Goal: Task Accomplishment & Management: Use online tool/utility

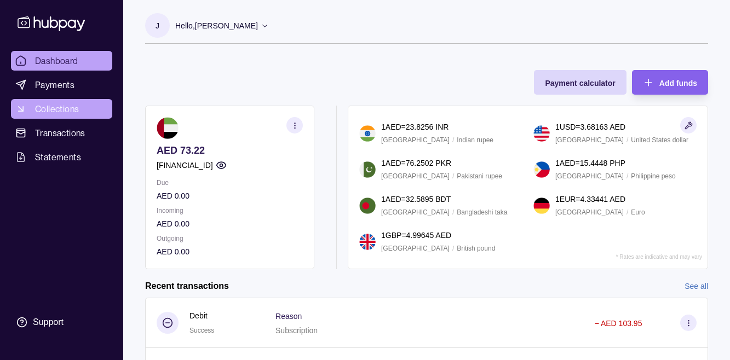
click at [54, 114] on span "Collections" at bounding box center [57, 108] width 44 height 13
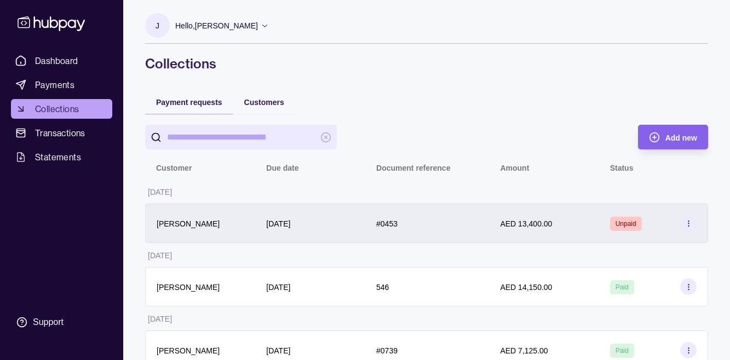
scroll to position [21, 0]
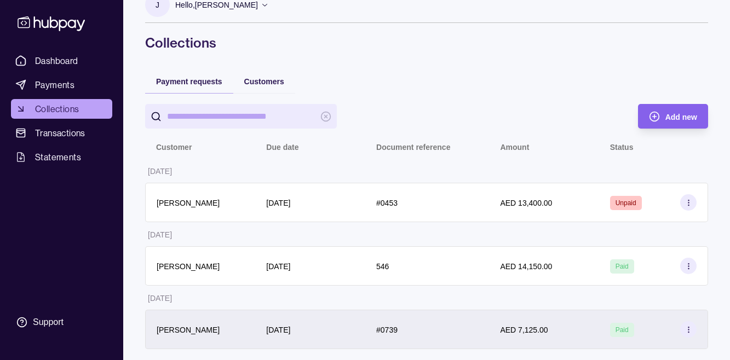
click at [691, 325] on section at bounding box center [688, 330] width 16 height 16
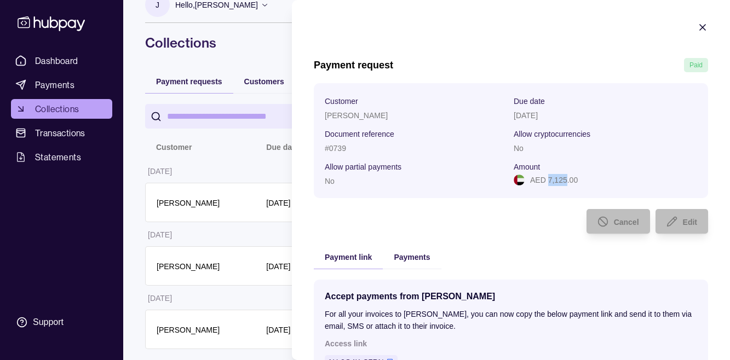
drag, startPoint x: 548, startPoint y: 179, endPoint x: 566, endPoint y: 176, distance: 17.7
click at [566, 176] on p "AED 7,125.00" at bounding box center [554, 180] width 48 height 12
copy p "7,125"
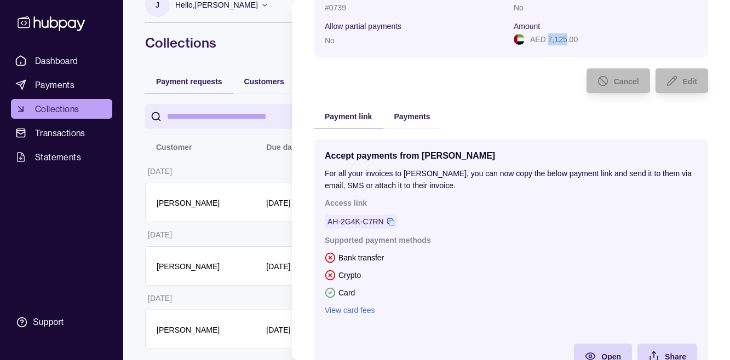
scroll to position [193, 0]
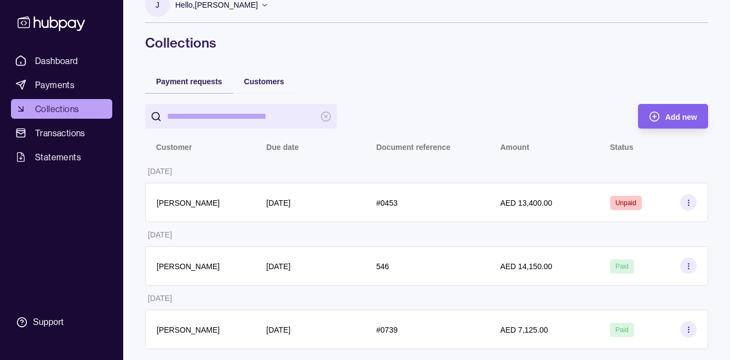
click at [267, 168] on html "Dashboard Payments Collections Transactions Statements Support J Hello, [PERSON…" at bounding box center [365, 169] width 730 height 381
click at [663, 114] on div "Add new" at bounding box center [665, 116] width 65 height 25
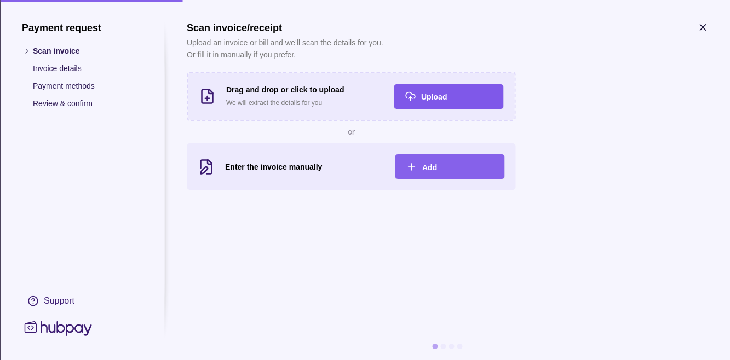
click at [416, 98] on div "Upload" at bounding box center [440, 96] width 104 height 25
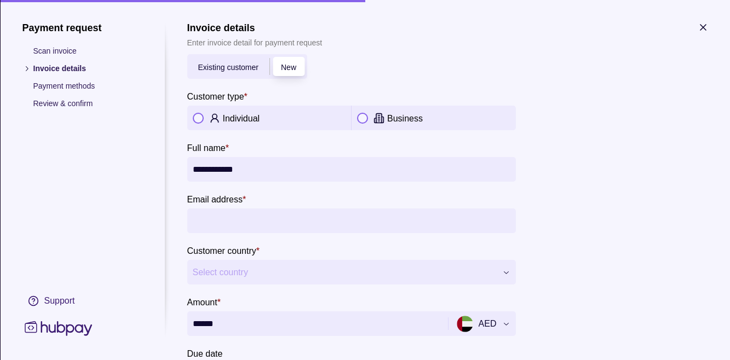
click at [196, 117] on button "button" at bounding box center [197, 118] width 11 height 11
type input "**********"
click at [250, 68] on span "Existing customer" at bounding box center [228, 67] width 60 height 9
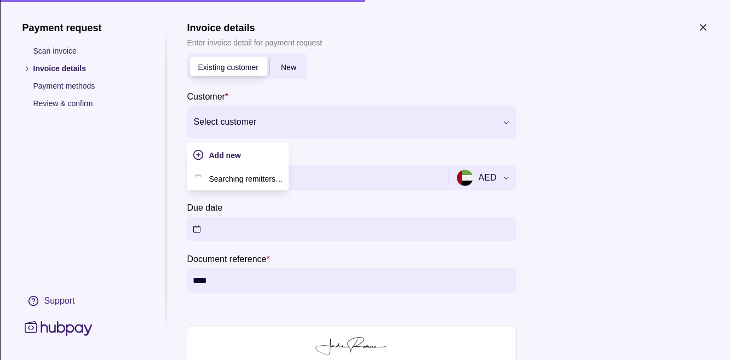
click at [260, 117] on div at bounding box center [344, 121] width 302 height 15
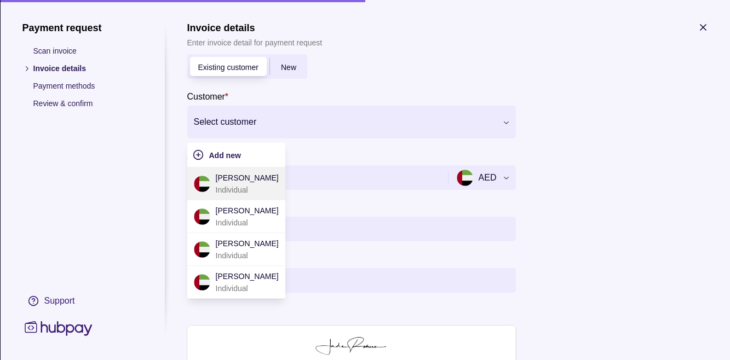
click at [242, 183] on p "[PERSON_NAME]" at bounding box center [246, 178] width 63 height 12
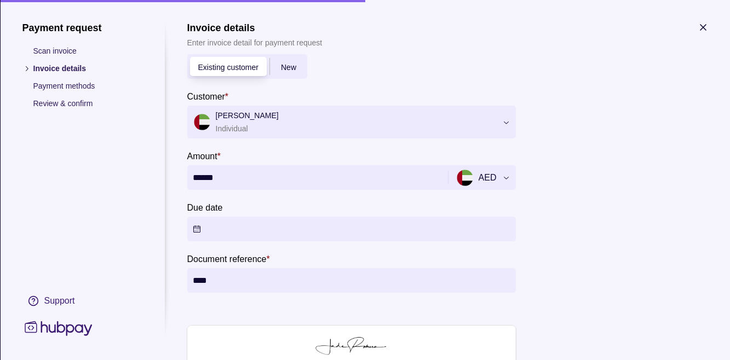
scroll to position [101, 0]
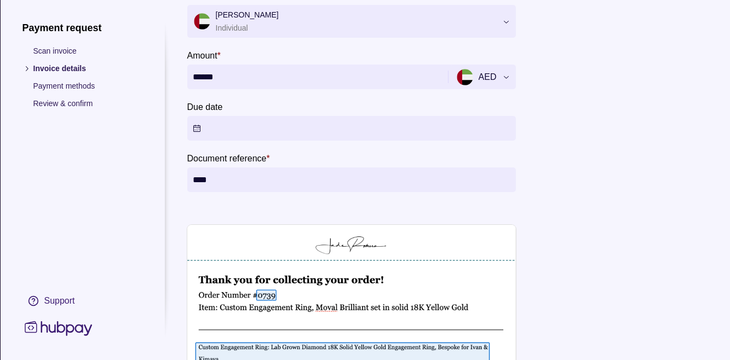
drag, startPoint x: 194, startPoint y: 78, endPoint x: 239, endPoint y: 76, distance: 45.5
click at [239, 76] on input "******" at bounding box center [315, 77] width 247 height 25
type input "*****"
click at [549, 101] on section "Invoice details Enter invoice detail for payment request Existing customer New …" at bounding box center [447, 175] width 521 height 508
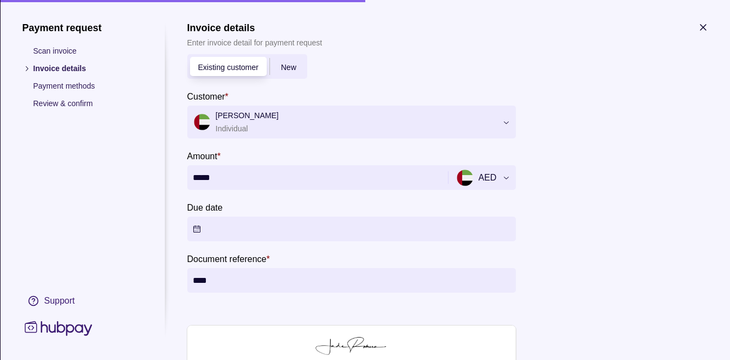
click at [333, 121] on div at bounding box center [344, 121] width 302 height 15
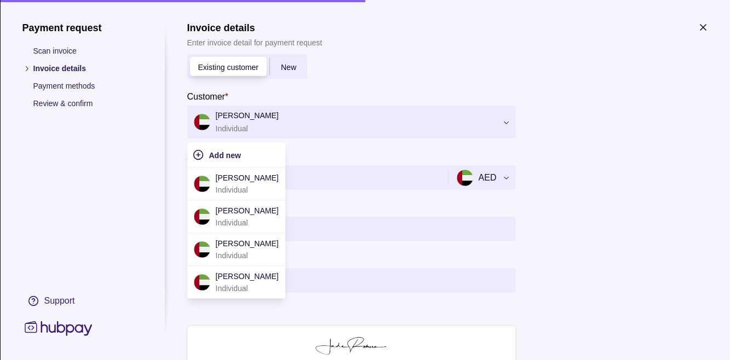
click at [375, 74] on section "Existing customer New Customer * [PERSON_NAME], 1 of 4. 4 results available. Us…" at bounding box center [351, 173] width 329 height 239
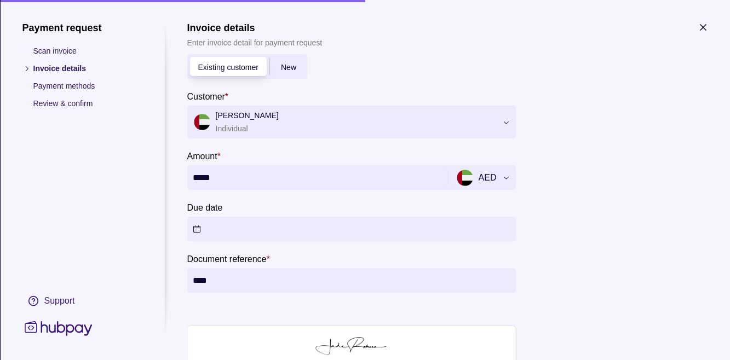
click at [279, 226] on button "Due date" at bounding box center [351, 229] width 329 height 25
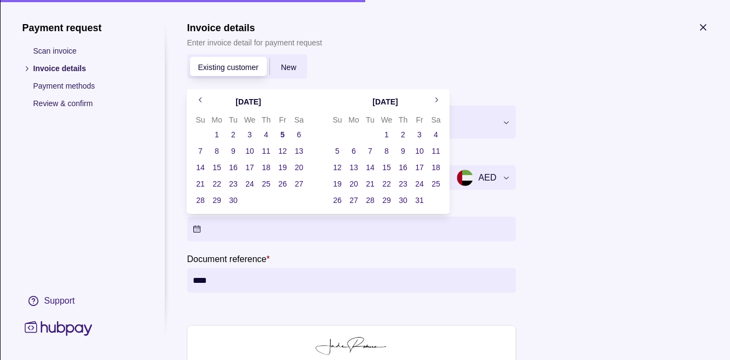
click at [283, 131] on button "5" at bounding box center [282, 134] width 15 height 15
click at [557, 222] on section "**********" at bounding box center [447, 276] width 521 height 508
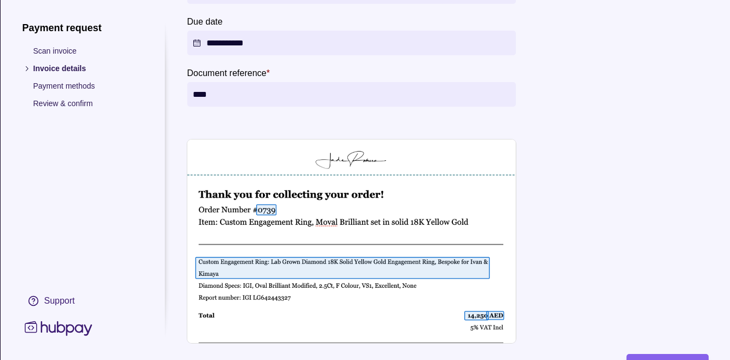
scroll to position [232, 0]
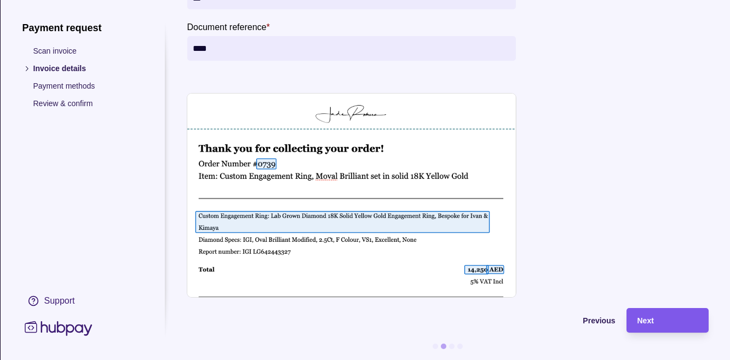
click at [666, 317] on div "Next" at bounding box center [667, 320] width 60 height 13
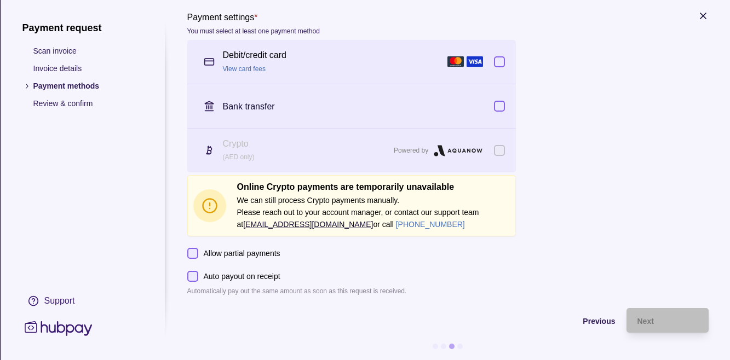
scroll to position [11, 0]
click at [497, 68] on div "Debit/credit card View card fees" at bounding box center [351, 63] width 329 height 44
click at [662, 318] on div "Next" at bounding box center [667, 321] width 60 height 13
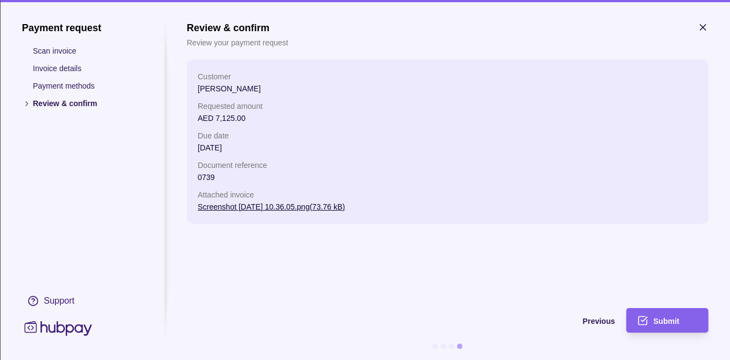
scroll to position [0, 0]
click at [651, 324] on div "Submit" at bounding box center [659, 320] width 77 height 25
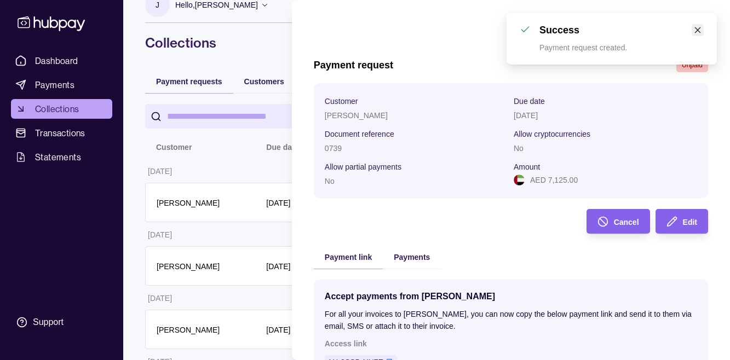
click at [697, 29] on icon "close" at bounding box center [698, 30] width 6 height 6
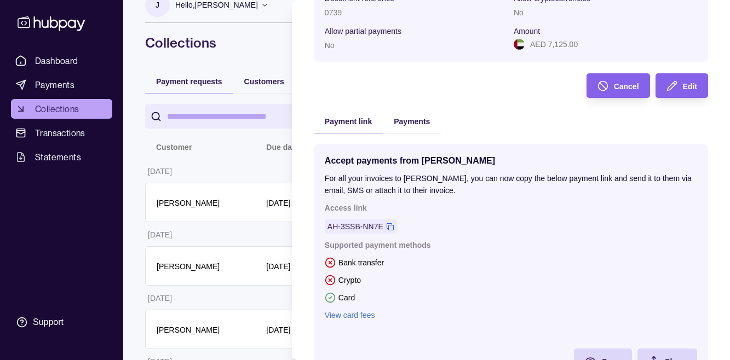
scroll to position [193, 0]
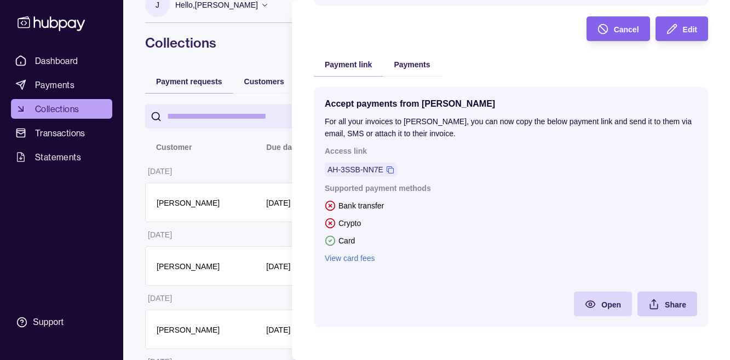
click at [678, 302] on span "Share" at bounding box center [675, 305] width 21 height 9
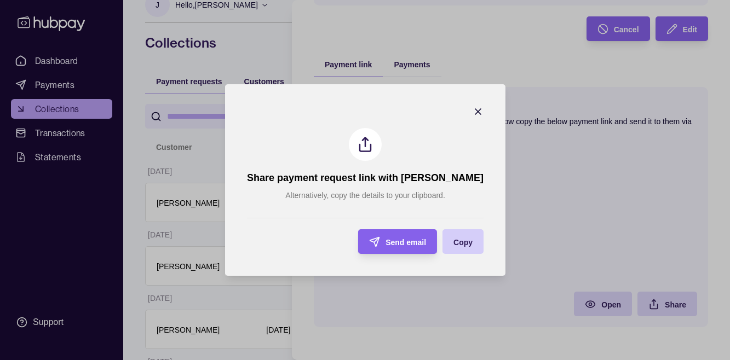
click at [454, 239] on span "Copy" at bounding box center [463, 242] width 19 height 9
click at [454, 243] on span "Copy" at bounding box center [463, 242] width 19 height 9
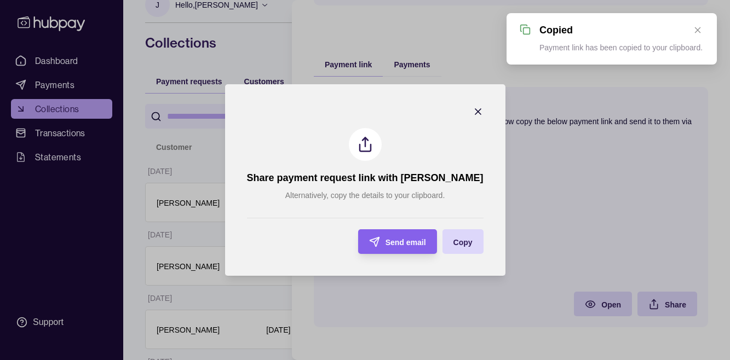
click at [473, 113] on icon "button" at bounding box center [478, 111] width 11 height 11
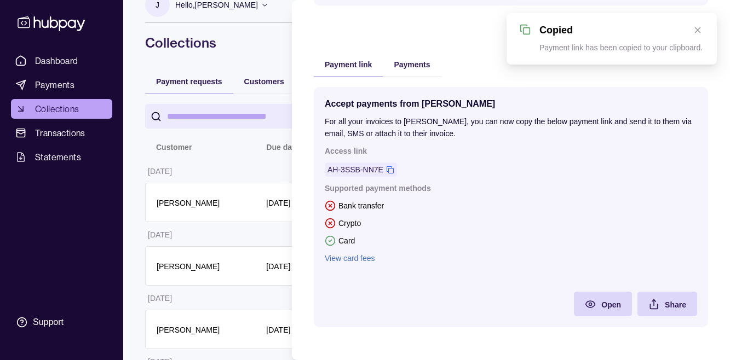
scroll to position [33, 0]
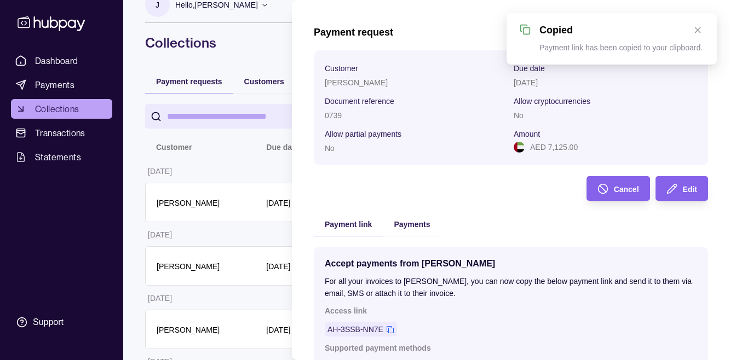
click at [427, 58] on div "Payment request Unpaid Customer [PERSON_NAME] Due date [DATE] Document referenc…" at bounding box center [511, 261] width 394 height 473
click at [349, 217] on div "Payment link" at bounding box center [348, 223] width 47 height 13
click at [700, 34] on link "Close" at bounding box center [698, 30] width 12 height 12
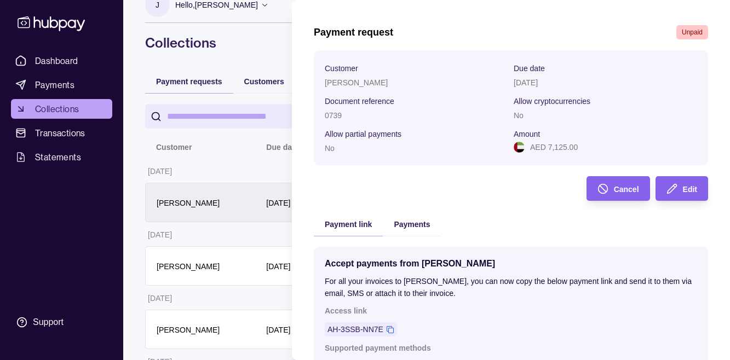
click at [266, 187] on html "Dashboard Payments Collections Transactions Statements Support J Hello, [PERSON…" at bounding box center [365, 201] width 730 height 445
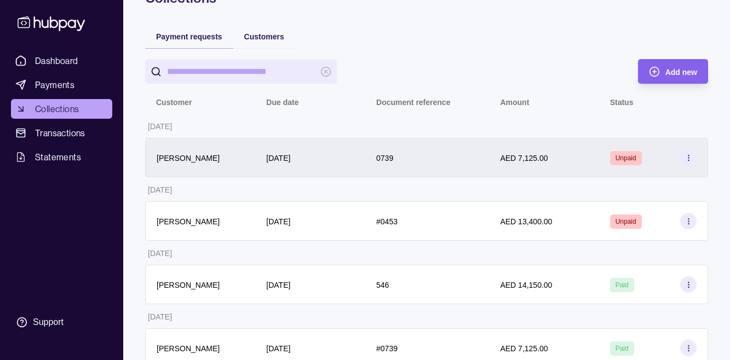
scroll to position [67, 0]
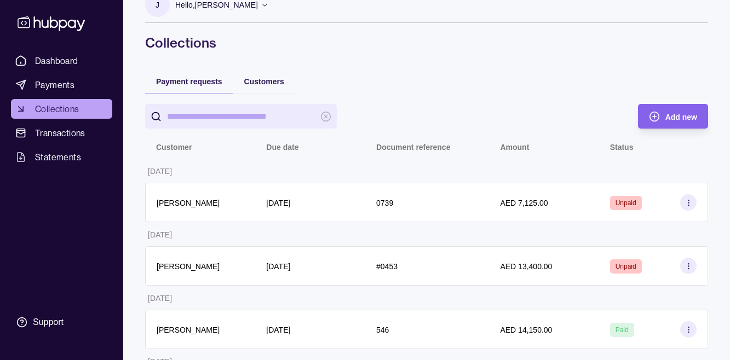
scroll to position [21, 0]
